Goal: Find specific page/section: Find specific page/section

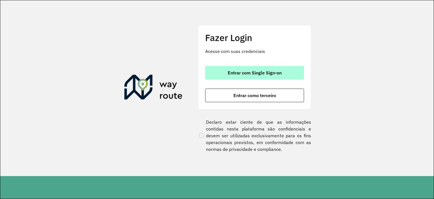
click at [226, 71] on button "Entrar com Single Sign-on" at bounding box center [254, 73] width 99 height 14
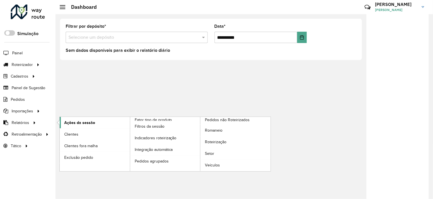
click at [72, 120] on span "Ações da sessão" at bounding box center [79, 123] width 31 height 6
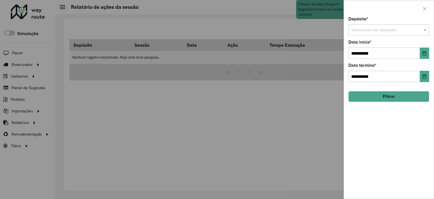
click at [363, 35] on div "Selecione um depósito" at bounding box center [389, 29] width 81 height 11
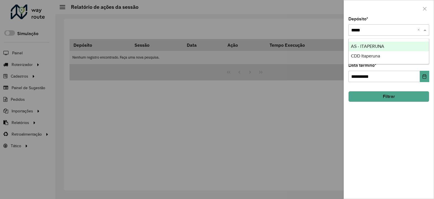
type input "******"
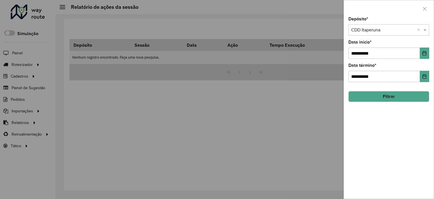
click at [379, 95] on button "Filtrar" at bounding box center [389, 96] width 81 height 11
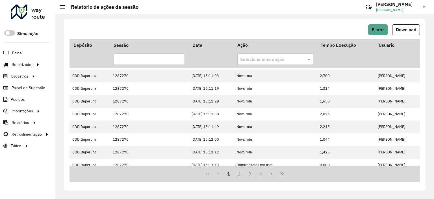
scroll to position [156, 0]
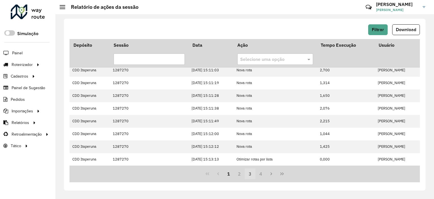
click at [249, 175] on button "3" at bounding box center [250, 173] width 11 height 11
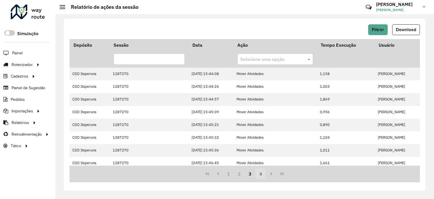
click at [257, 172] on button "4" at bounding box center [261, 173] width 11 height 11
click at [387, 32] on button "Filtrar" at bounding box center [379, 29] width 20 height 11
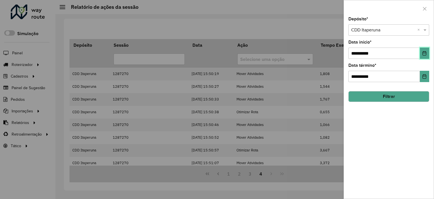
click at [423, 50] on button "Choose Date" at bounding box center [424, 53] width 9 height 11
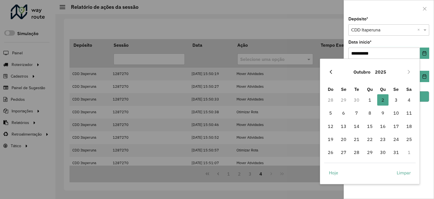
click at [334, 70] on button "Previous Month" at bounding box center [331, 71] width 9 height 9
click at [345, 140] on span "22" at bounding box center [343, 138] width 11 height 11
type input "**********"
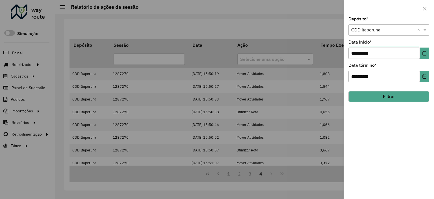
click at [398, 97] on button "Filtrar" at bounding box center [389, 96] width 81 height 11
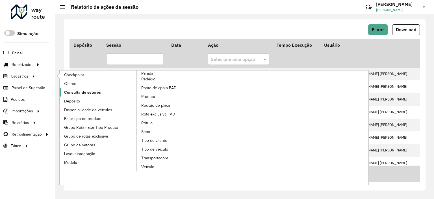
click at [85, 92] on span "Consulta de setores" at bounding box center [82, 92] width 37 height 6
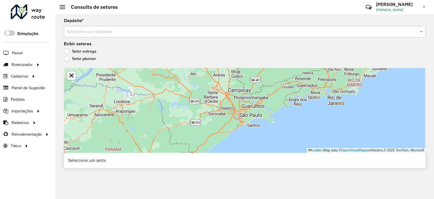
click at [180, 34] on input "text" at bounding box center [239, 32] width 345 height 7
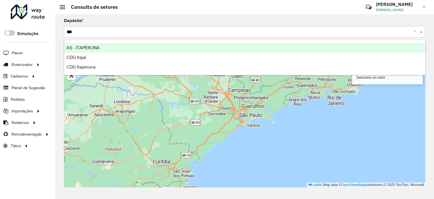
type input "****"
